Goal: Information Seeking & Learning: Learn about a topic

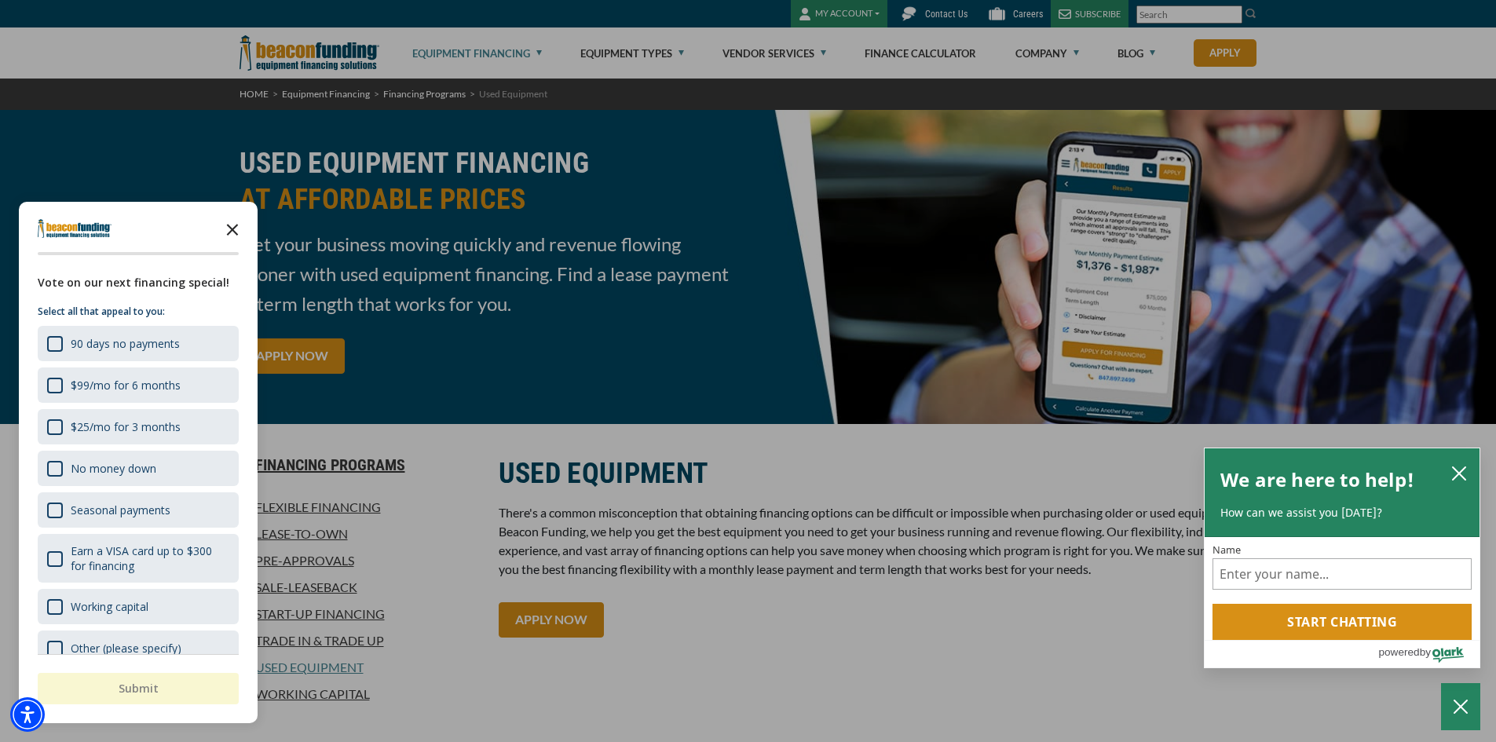
click at [238, 232] on icon "Close the survey" at bounding box center [232, 228] width 31 height 31
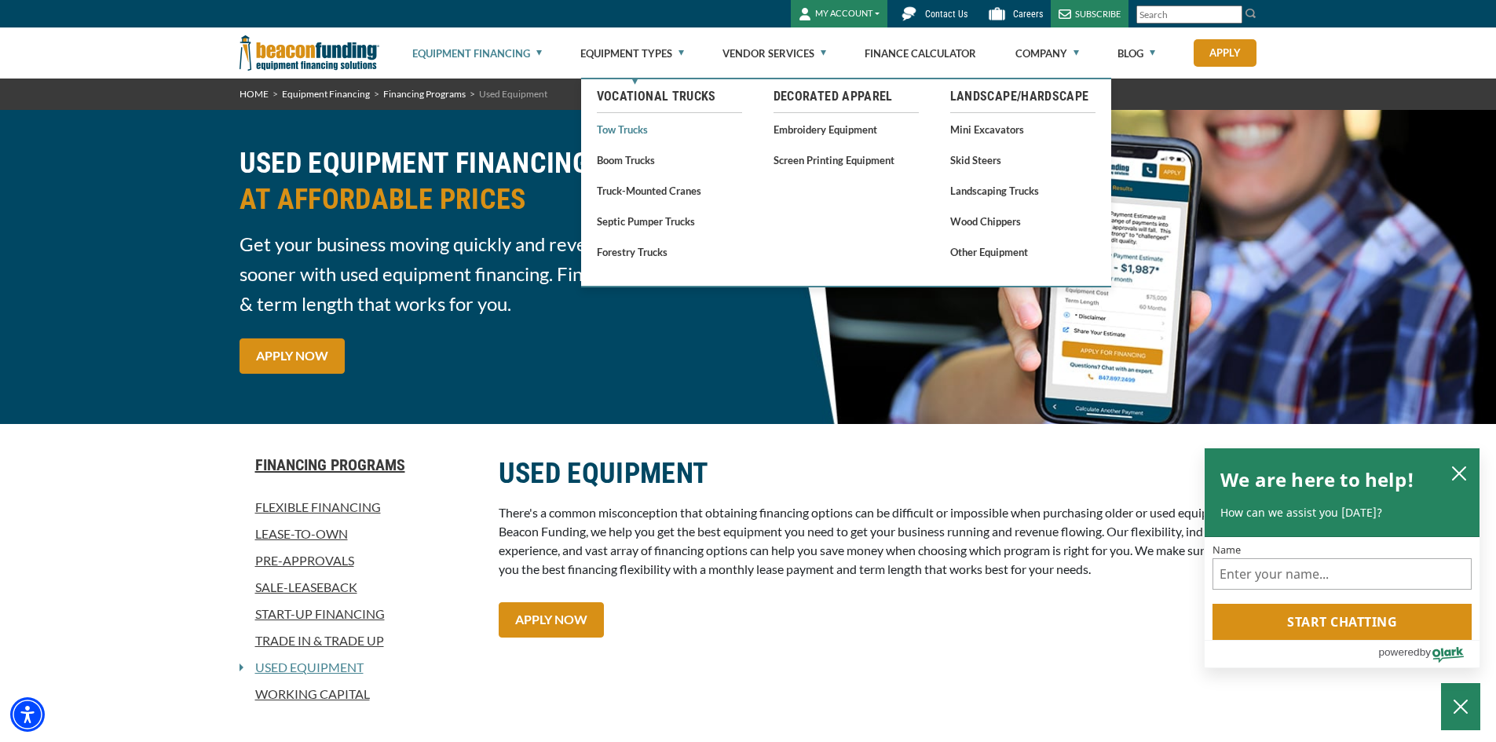
click at [628, 126] on link "Tow Trucks" at bounding box center [669, 129] width 145 height 20
